Goal: Task Accomplishment & Management: Use online tool/utility

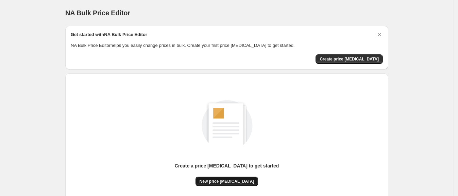
click at [229, 185] on button "New price [MEDICAL_DATA]" at bounding box center [226, 182] width 63 height 10
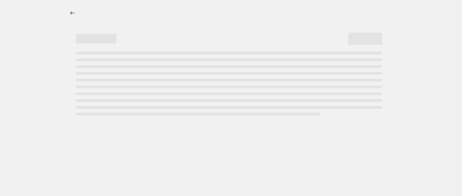
select select "percentage"
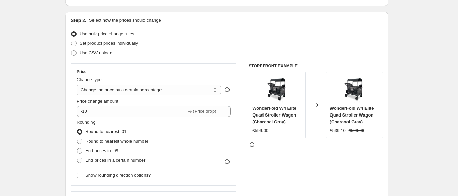
scroll to position [85, 0]
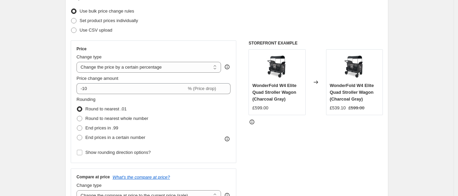
click at [258, 106] on div "£599.00" at bounding box center [260, 108] width 16 height 7
copy div "599.00"
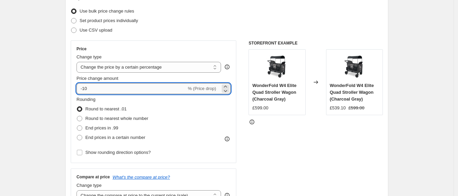
drag, startPoint x: 86, startPoint y: 86, endPoint x: 93, endPoint y: 85, distance: 6.8
click at [93, 86] on input "-10" at bounding box center [131, 88] width 110 height 11
type input "-1"
click at [100, 88] on input "-22" at bounding box center [131, 88] width 110 height 11
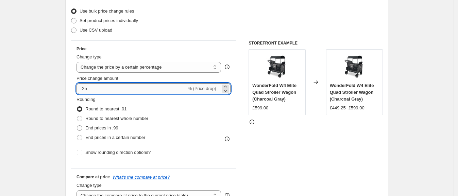
click at [141, 90] on input "-25" at bounding box center [131, 88] width 110 height 11
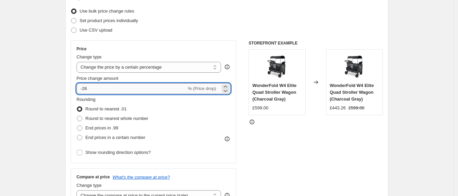
click at [110, 86] on input "-26" at bounding box center [131, 88] width 110 height 11
type input "-25"
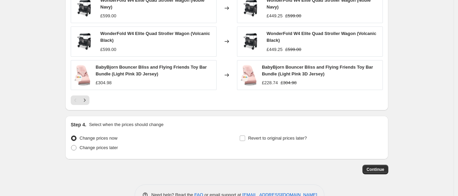
scroll to position [493, 0]
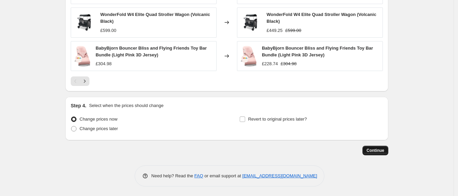
click at [367, 148] on button "Continue" at bounding box center [375, 151] width 26 height 10
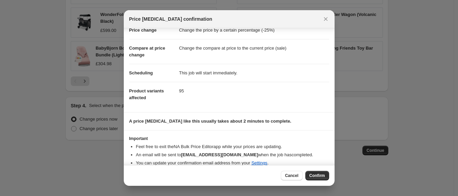
scroll to position [27, 0]
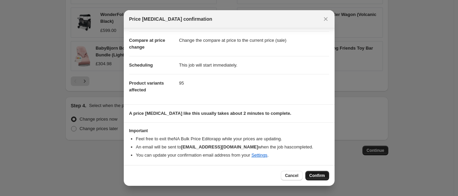
click at [320, 174] on span "Confirm" at bounding box center [317, 175] width 16 height 5
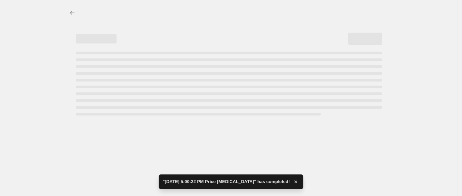
select select "percentage"
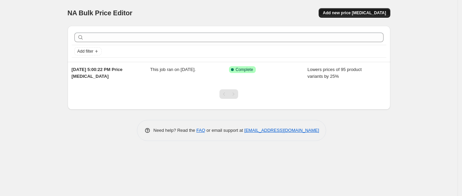
click at [375, 13] on span "Add new price [MEDICAL_DATA]" at bounding box center [354, 12] width 63 height 5
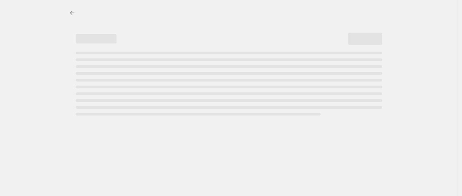
select select "percentage"
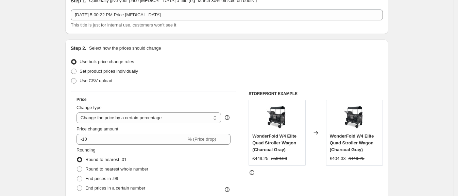
scroll to position [42, 0]
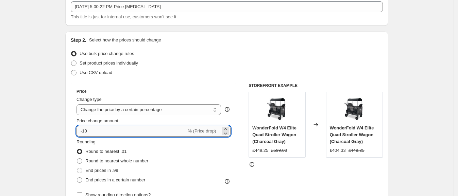
drag, startPoint x: 85, startPoint y: 130, endPoint x: 96, endPoint y: 129, distance: 11.3
click at [96, 129] on input "-10" at bounding box center [131, 131] width 110 height 11
type input "-28"
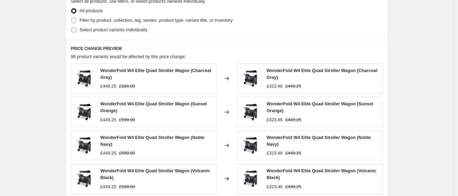
scroll to position [493, 0]
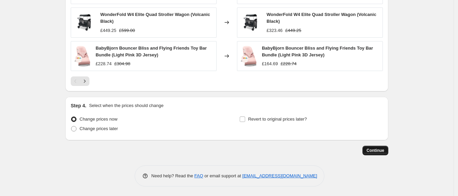
click at [378, 154] on button "Continue" at bounding box center [375, 151] width 26 height 10
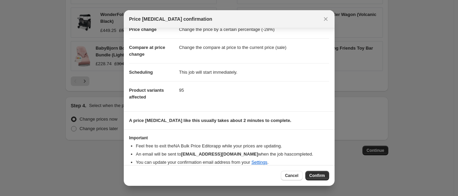
scroll to position [27, 0]
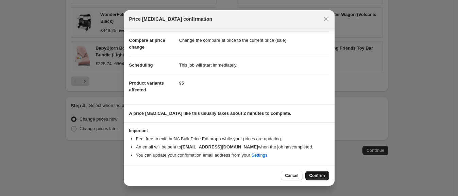
click at [321, 172] on button "Confirm" at bounding box center [317, 176] width 24 height 10
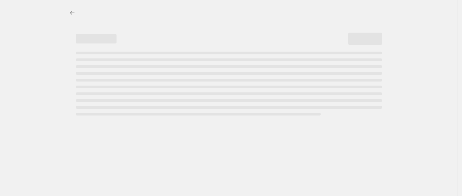
select select "percentage"
